Goal: Find specific page/section: Find specific page/section

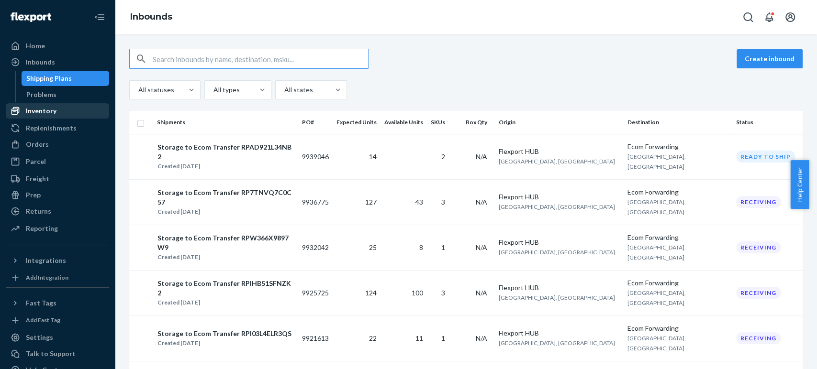
click at [45, 110] on div "Inventory" at bounding box center [41, 111] width 31 height 10
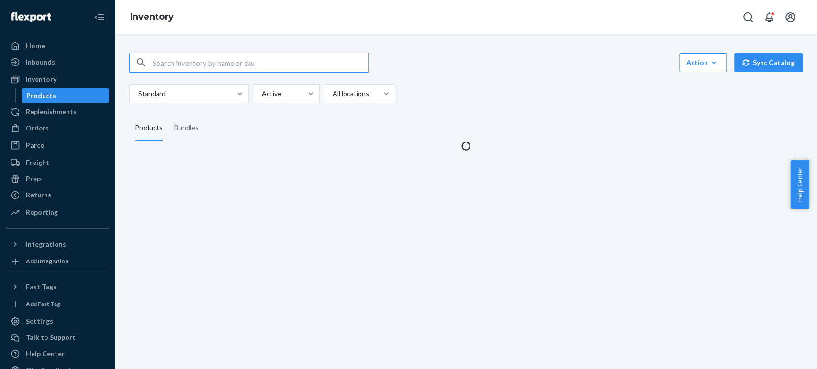
click at [179, 53] on input "text" at bounding box center [260, 62] width 215 height 19
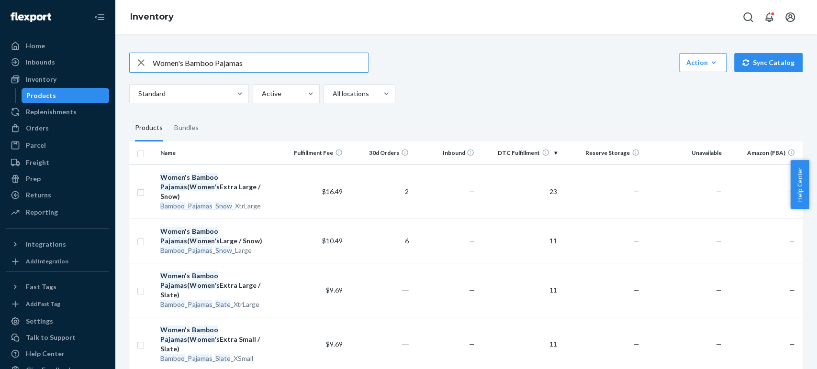
drag, startPoint x: 260, startPoint y: 64, endPoint x: 142, endPoint y: 65, distance: 118.2
click at [142, 65] on div "Women's Bamboo Pajamas" at bounding box center [249, 62] width 238 height 19
paste input "USB-C Power Adapter"
type input "USB-C Power Adapter"
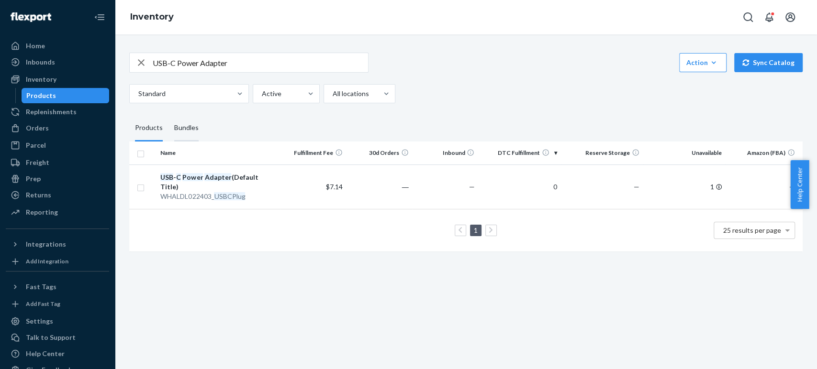
click at [191, 130] on div "Bundles" at bounding box center [186, 128] width 24 height 27
click at [168, 115] on input "Bundles" at bounding box center [168, 115] width 0 height 0
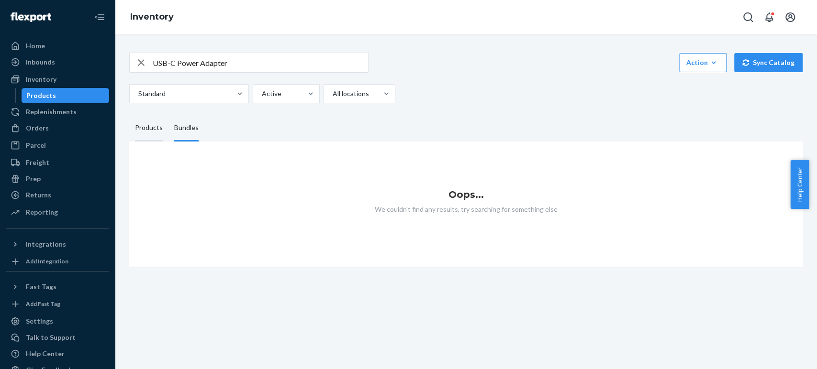
click at [149, 126] on div "Products" at bounding box center [149, 128] width 28 height 27
click at [129, 115] on input "Products" at bounding box center [129, 115] width 0 height 0
